Goal: Transaction & Acquisition: Purchase product/service

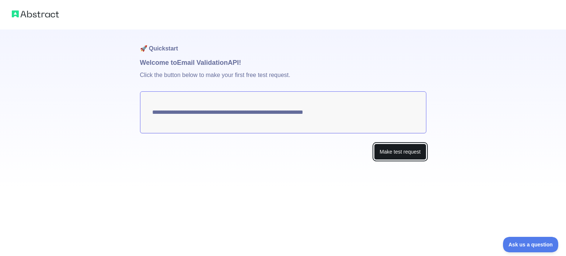
click at [408, 156] on button "Make test request" at bounding box center [400, 152] width 52 height 17
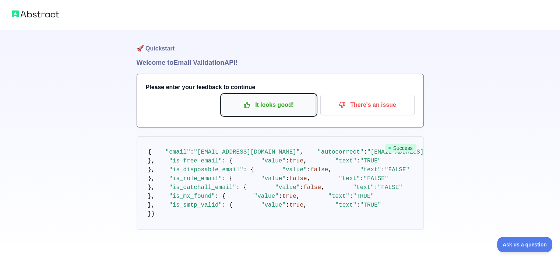
click at [261, 104] on p "It looks good!" at bounding box center [268, 105] width 83 height 13
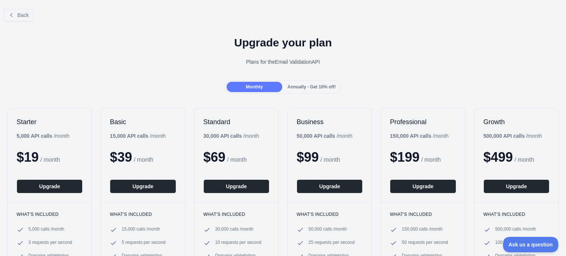
click at [301, 90] on span "Annually - Get 10% off!" at bounding box center [311, 86] width 48 height 5
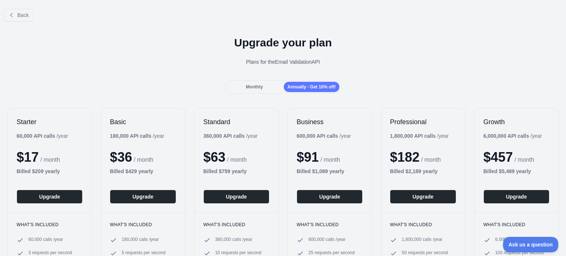
scroll to position [61, 0]
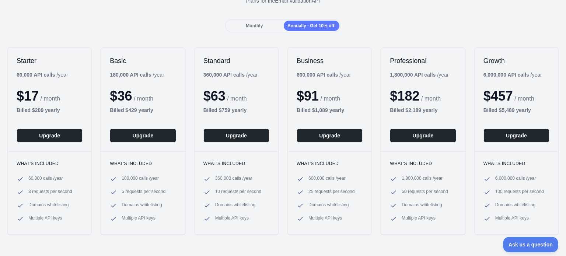
click at [252, 21] on div "Monthly" at bounding box center [255, 26] width 56 height 10
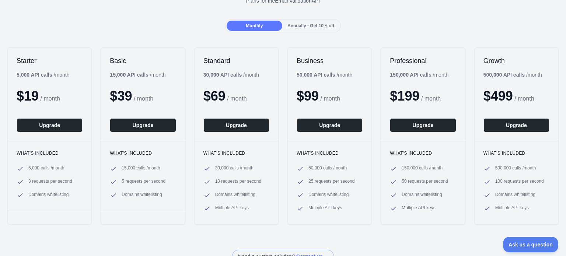
click at [310, 25] on span "Annually - Get 10% off!" at bounding box center [311, 25] width 48 height 5
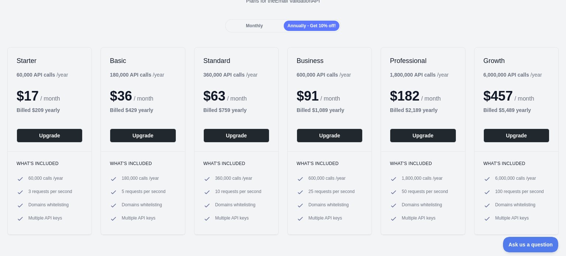
click at [258, 23] on span "Monthly" at bounding box center [254, 25] width 17 height 5
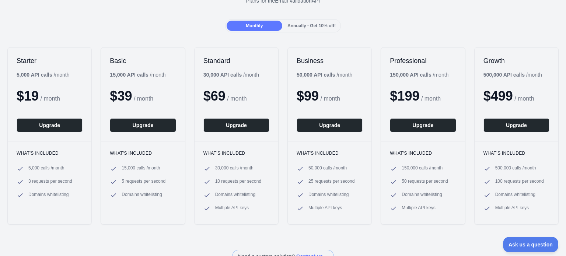
click at [304, 23] on span "Annually - Get 10% off!" at bounding box center [311, 25] width 48 height 5
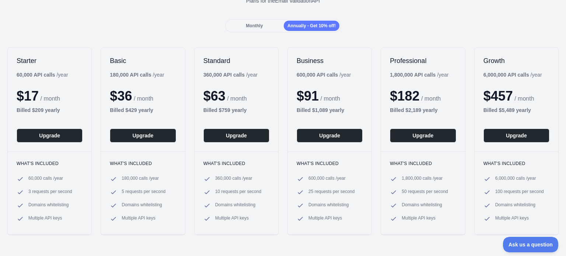
click at [248, 25] on span "Monthly" at bounding box center [254, 25] width 17 height 5
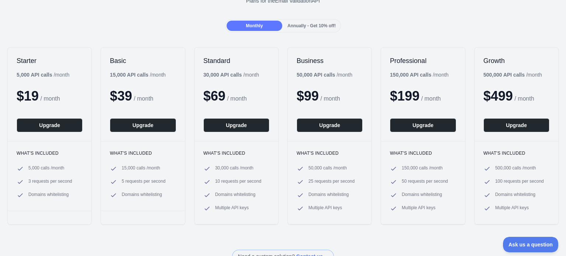
click at [287, 23] on span "Annually - Get 10% off!" at bounding box center [311, 25] width 48 height 5
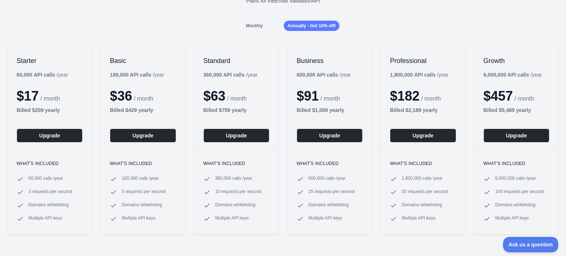
click at [259, 28] on span "Monthly" at bounding box center [254, 25] width 17 height 5
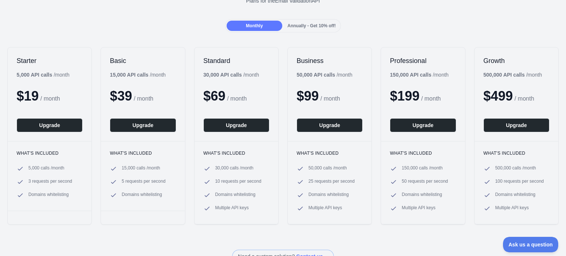
click at [309, 30] on div "Annually - Get 10% off!" at bounding box center [312, 26] width 56 height 10
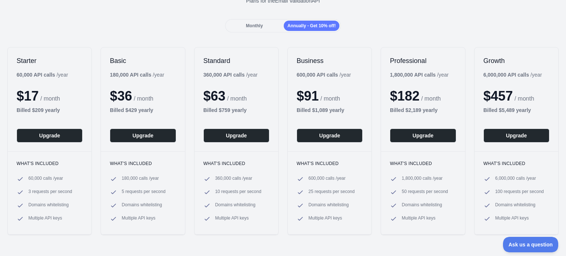
click at [253, 28] on div "Monthly" at bounding box center [255, 26] width 56 height 10
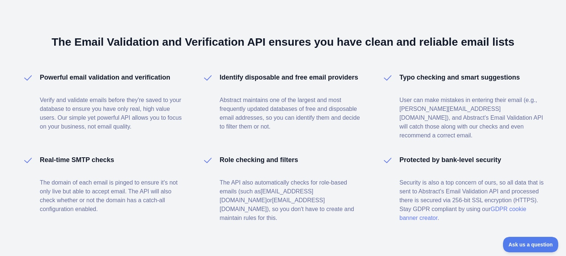
scroll to position [491, 0]
